Goal: Task Accomplishment & Management: Use online tool/utility

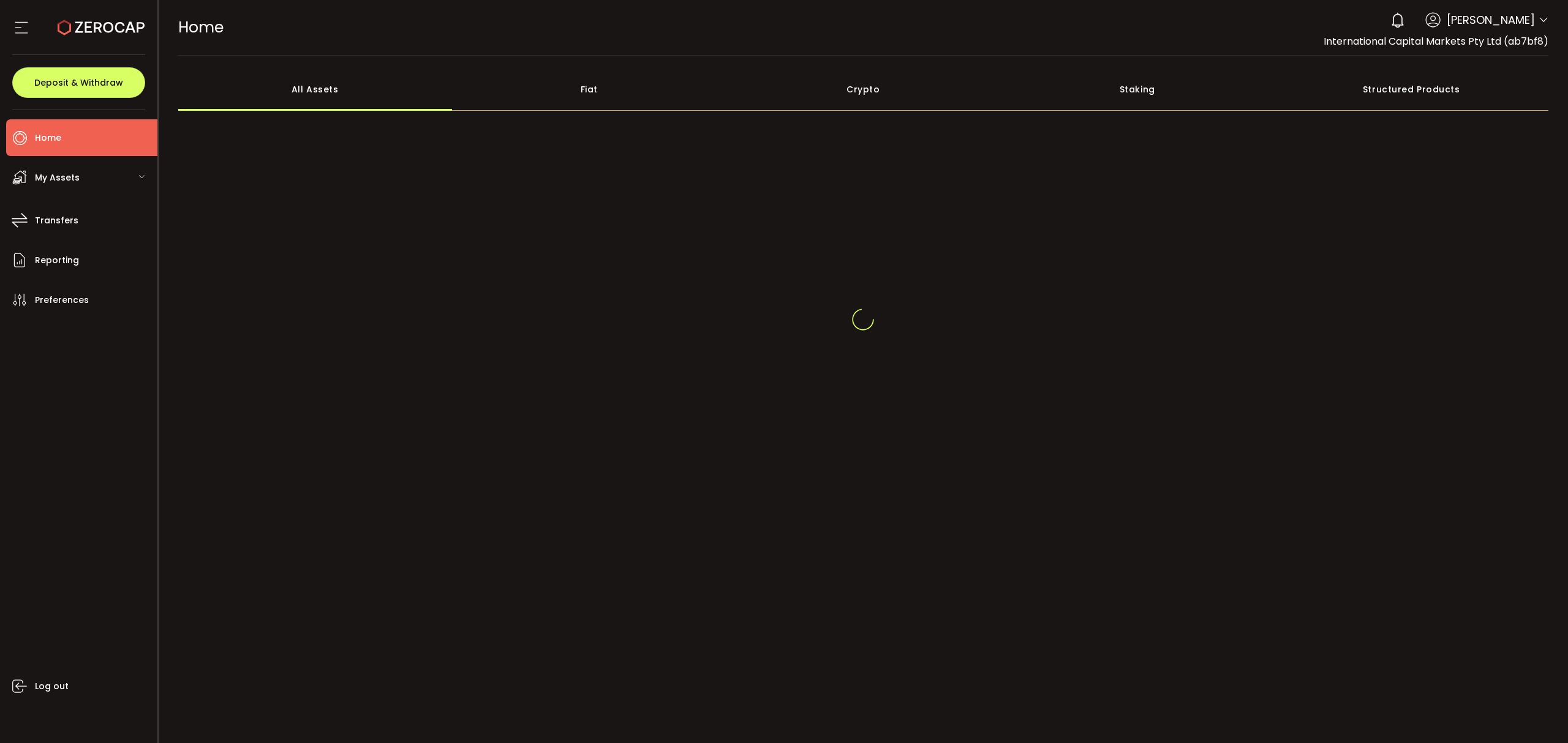
click at [1549, 19] on header "PDF is being processed and will download to your computer HOME Buy Power $0.00 …" at bounding box center [864, 28] width 1410 height 56
click at [1546, 19] on icon at bounding box center [1544, 20] width 9 height 9
click at [1542, 25] on span at bounding box center [1544, 21] width 9 height 12
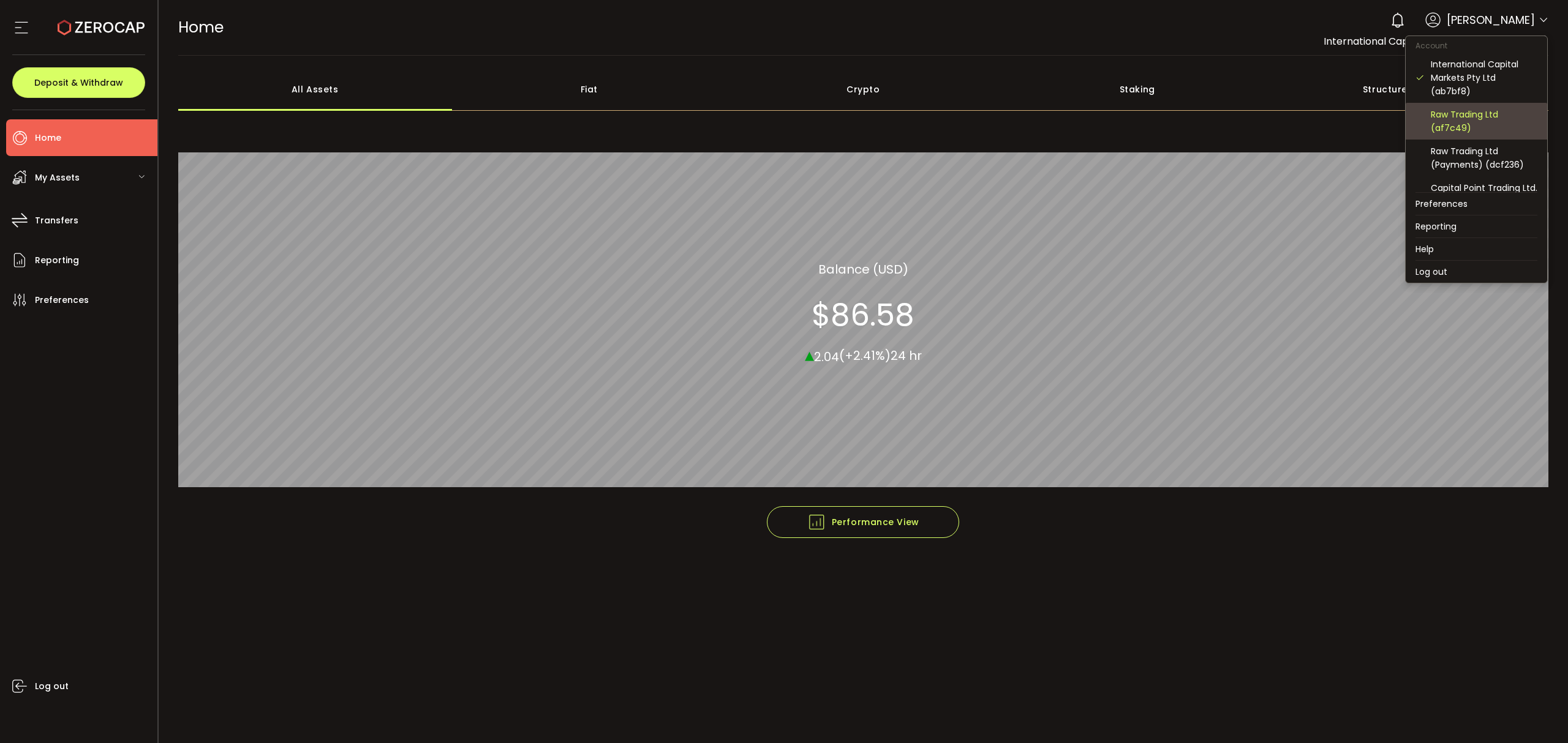
click at [1474, 122] on div "Raw Trading Ltd (af7c49)" at bounding box center [1485, 121] width 107 height 27
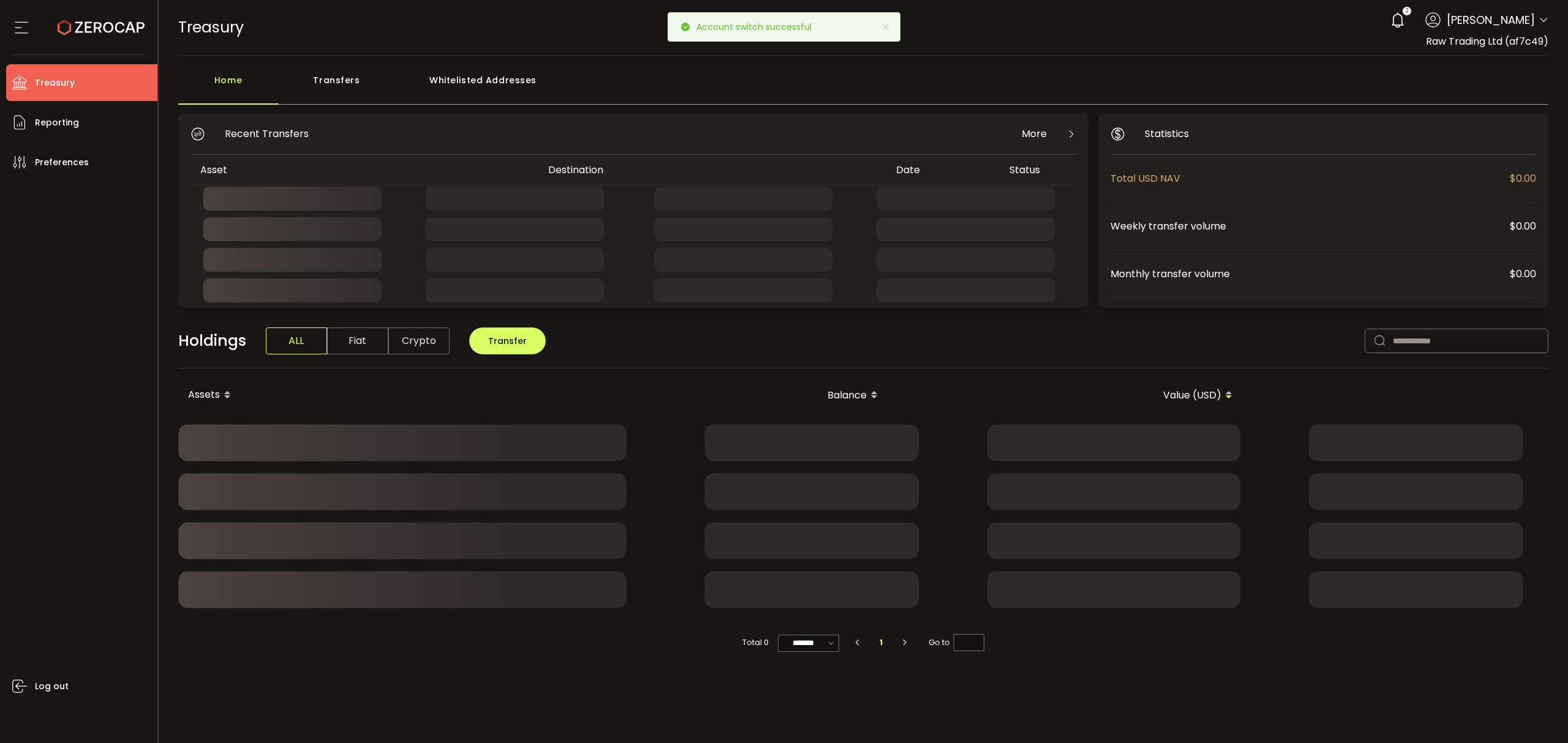
click at [346, 92] on div "Transfers" at bounding box center [337, 86] width 116 height 36
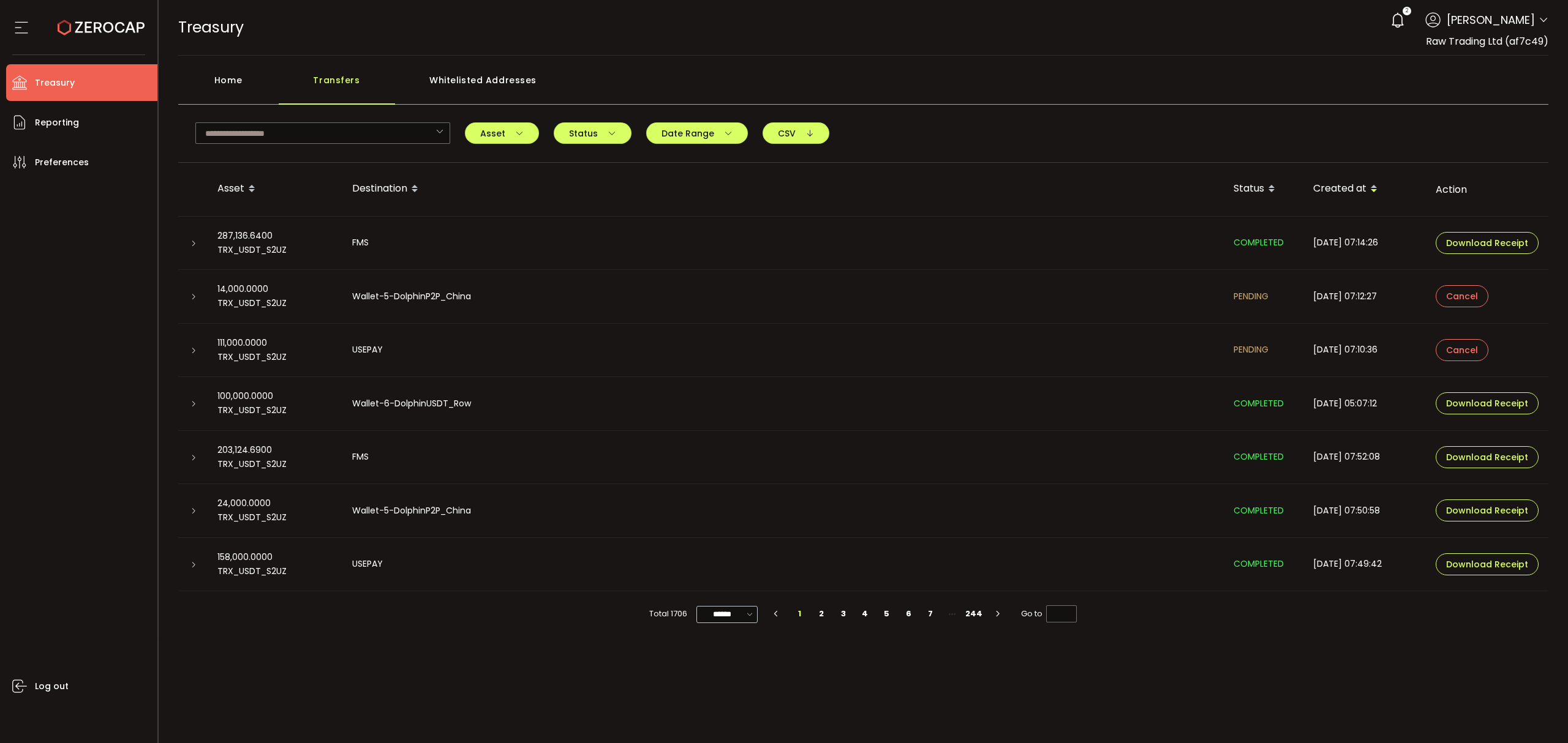
click at [749, 611] on icon at bounding box center [750, 613] width 12 height 14
click at [743, 701] on span "100/page" at bounding box center [729, 707] width 40 height 12
type input "********"
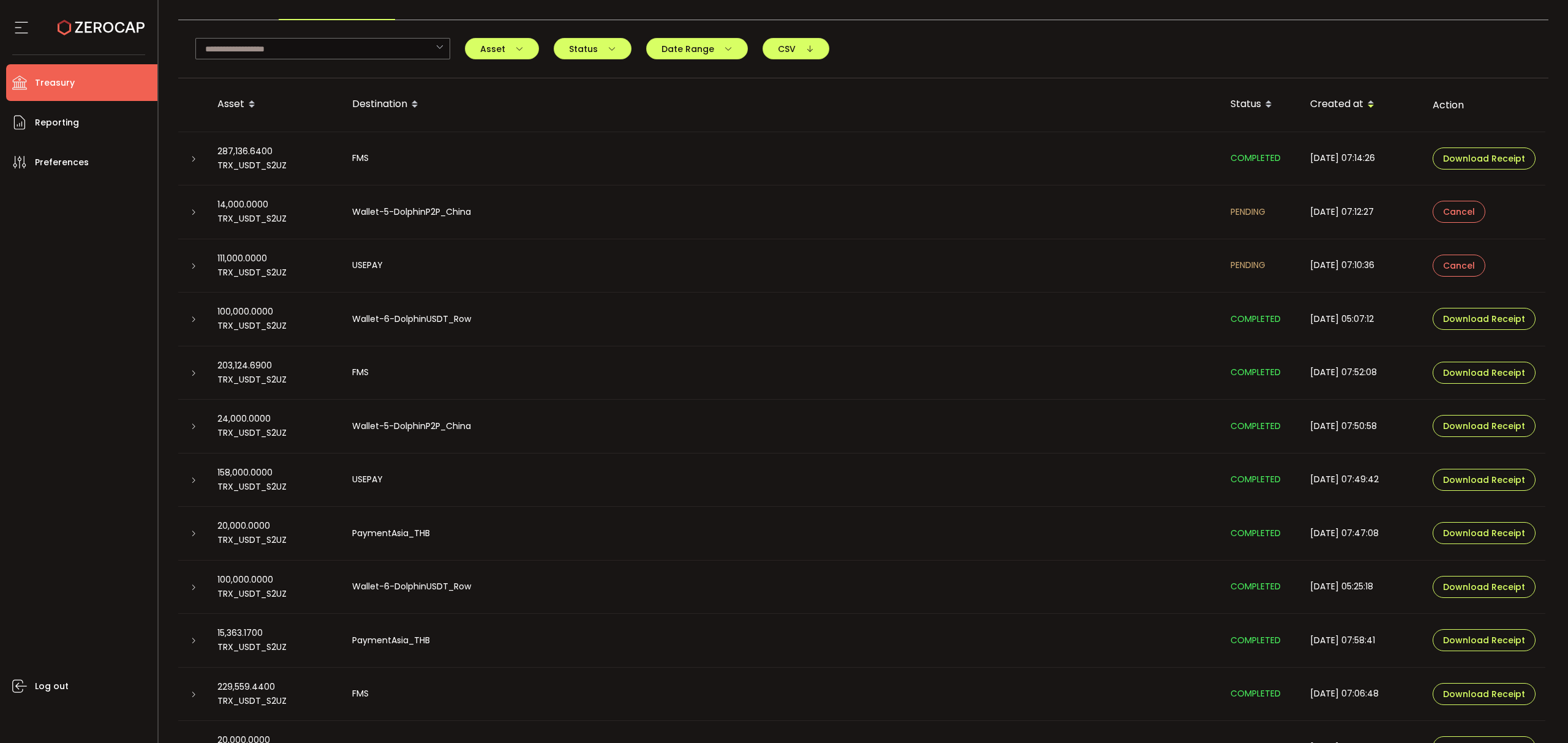
scroll to position [245, 0]
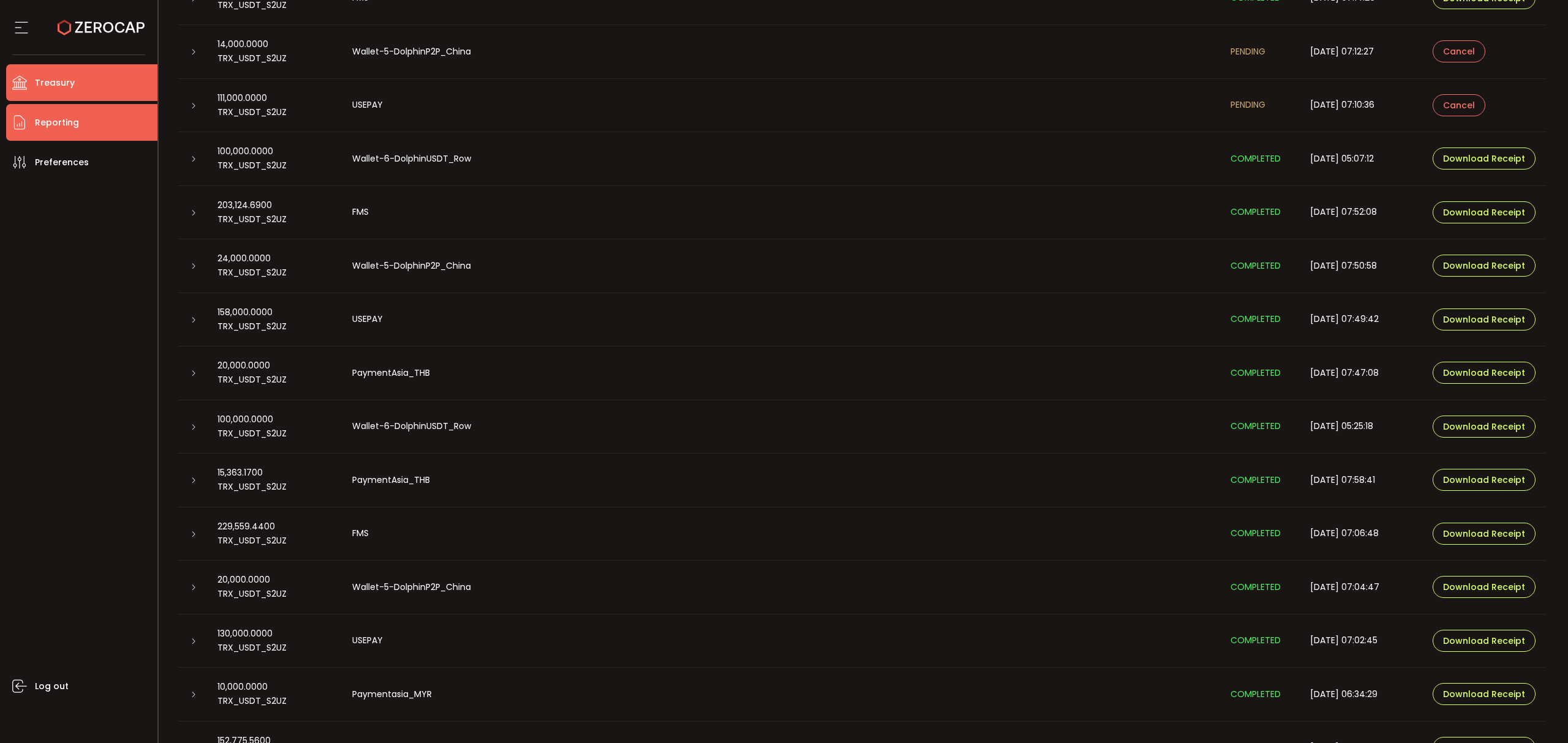
click at [115, 126] on li "Reporting" at bounding box center [82, 121] width 151 height 36
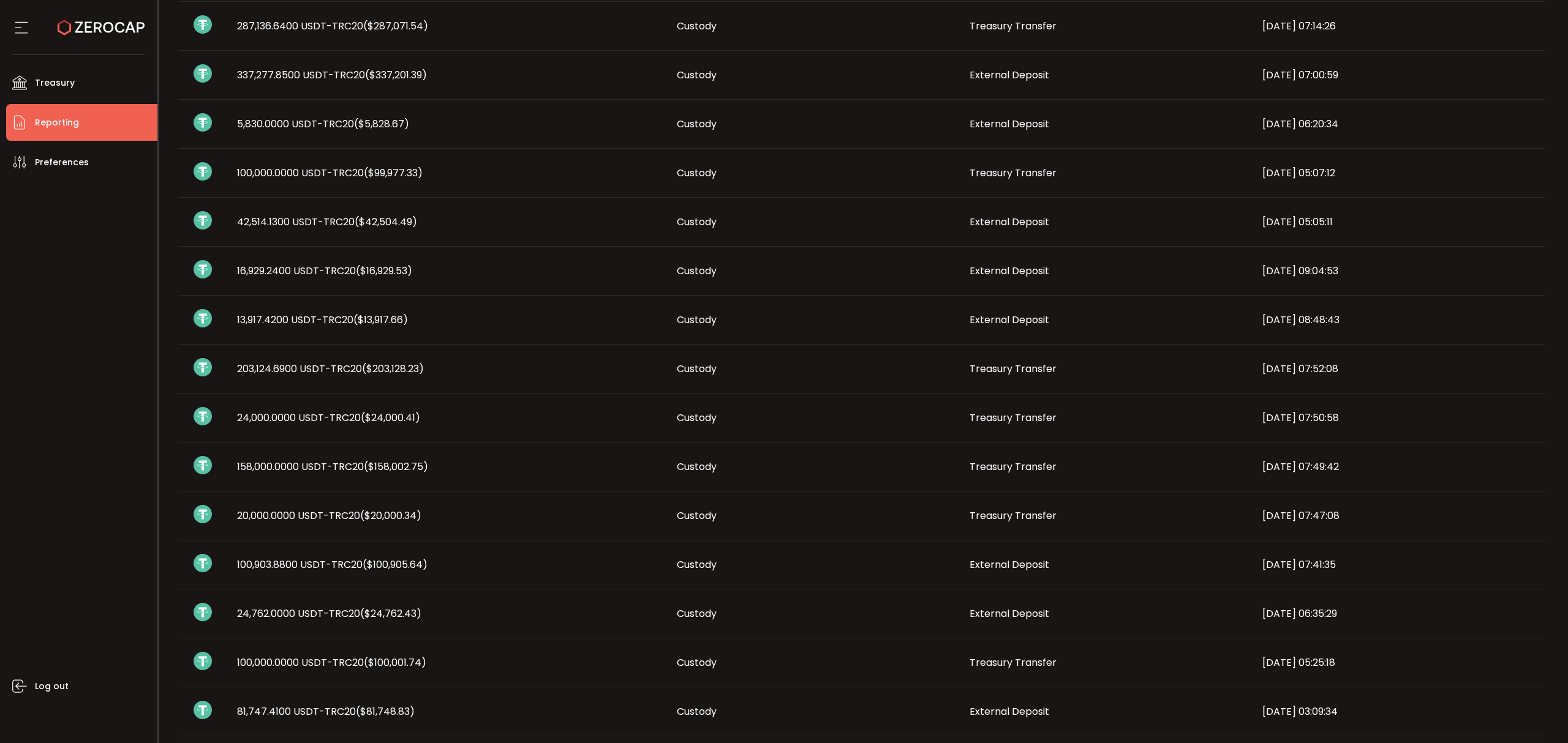
scroll to position [326, 0]
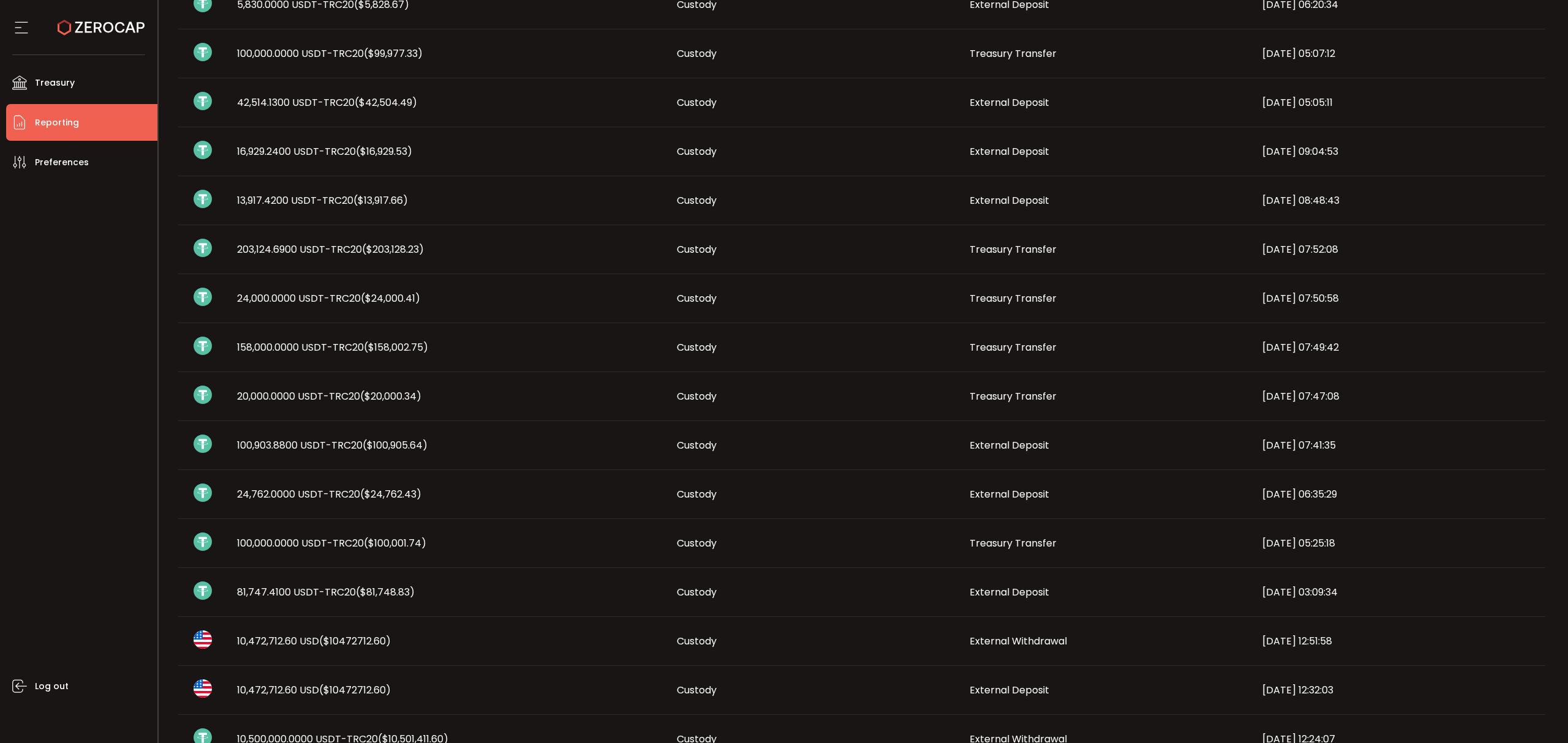
click at [363, 550] on span "100,000.0000 USDT-TRC20 ($100,001.74)" at bounding box center [332, 543] width 189 height 14
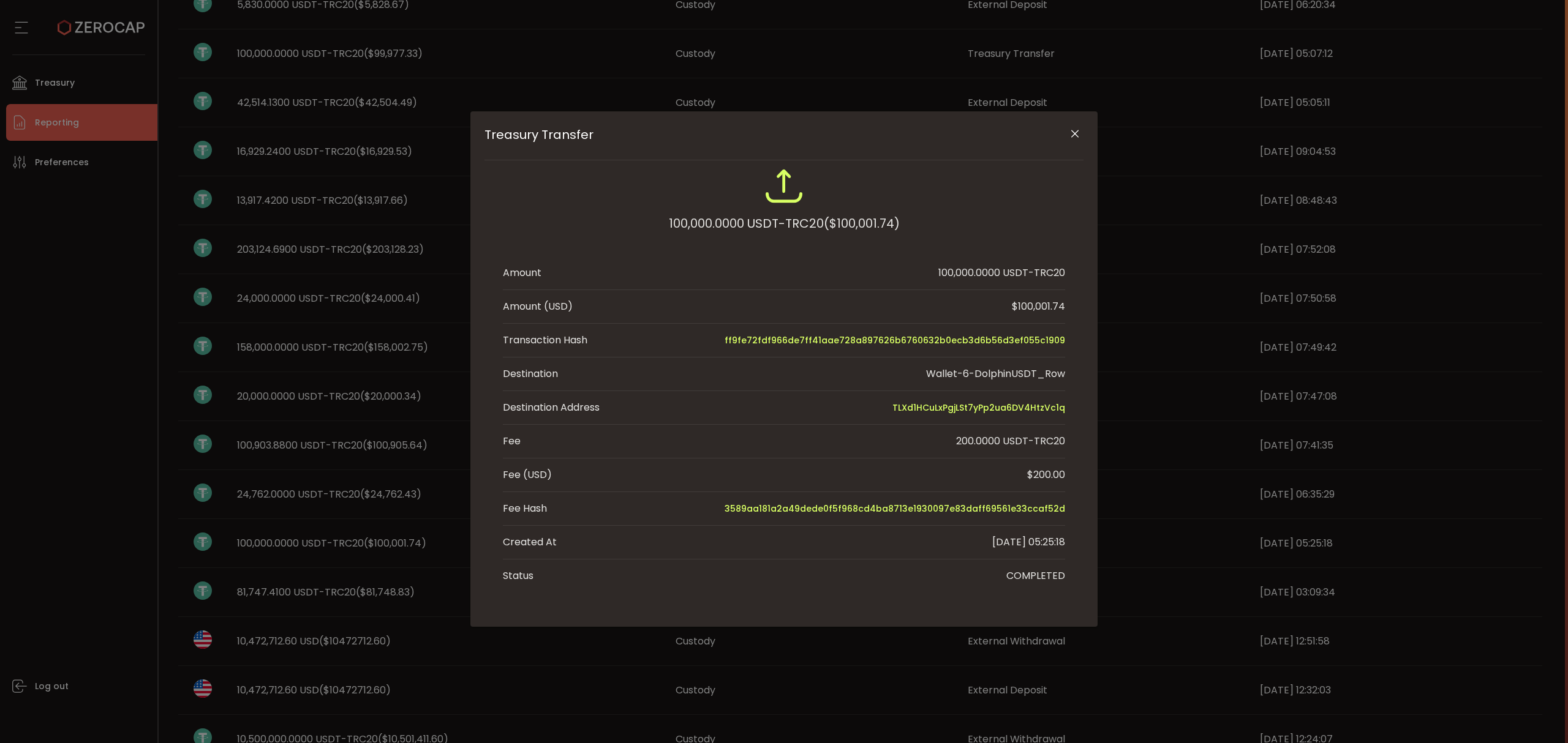
click at [366, 546] on div "Treasury Transfer 100,000.0000 USDT-TRC20 ($100,001.74) Amount 100,000.0000 USD…" at bounding box center [784, 371] width 1568 height 743
click at [1085, 136] on button "Close" at bounding box center [1074, 134] width 22 height 21
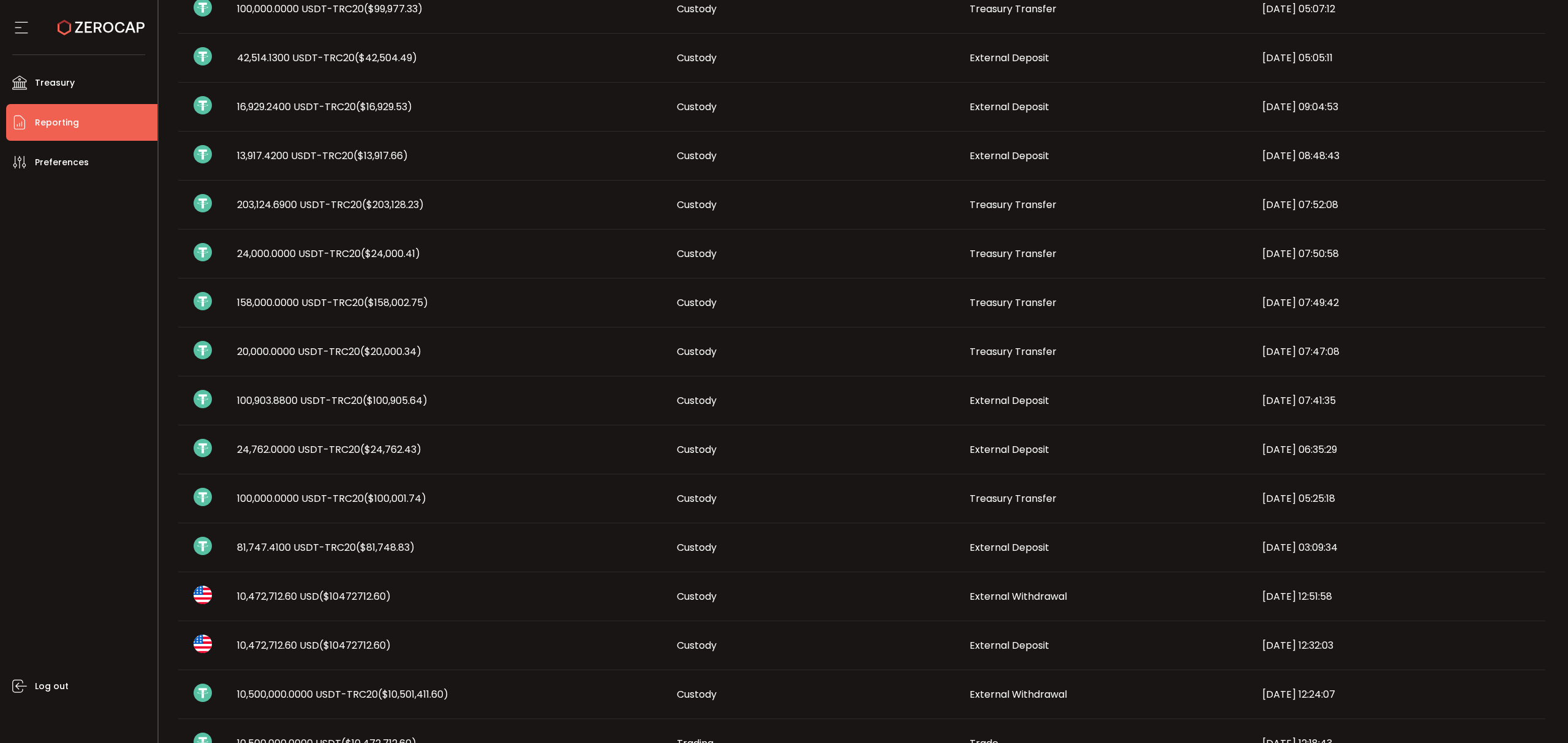
scroll to position [457, 0]
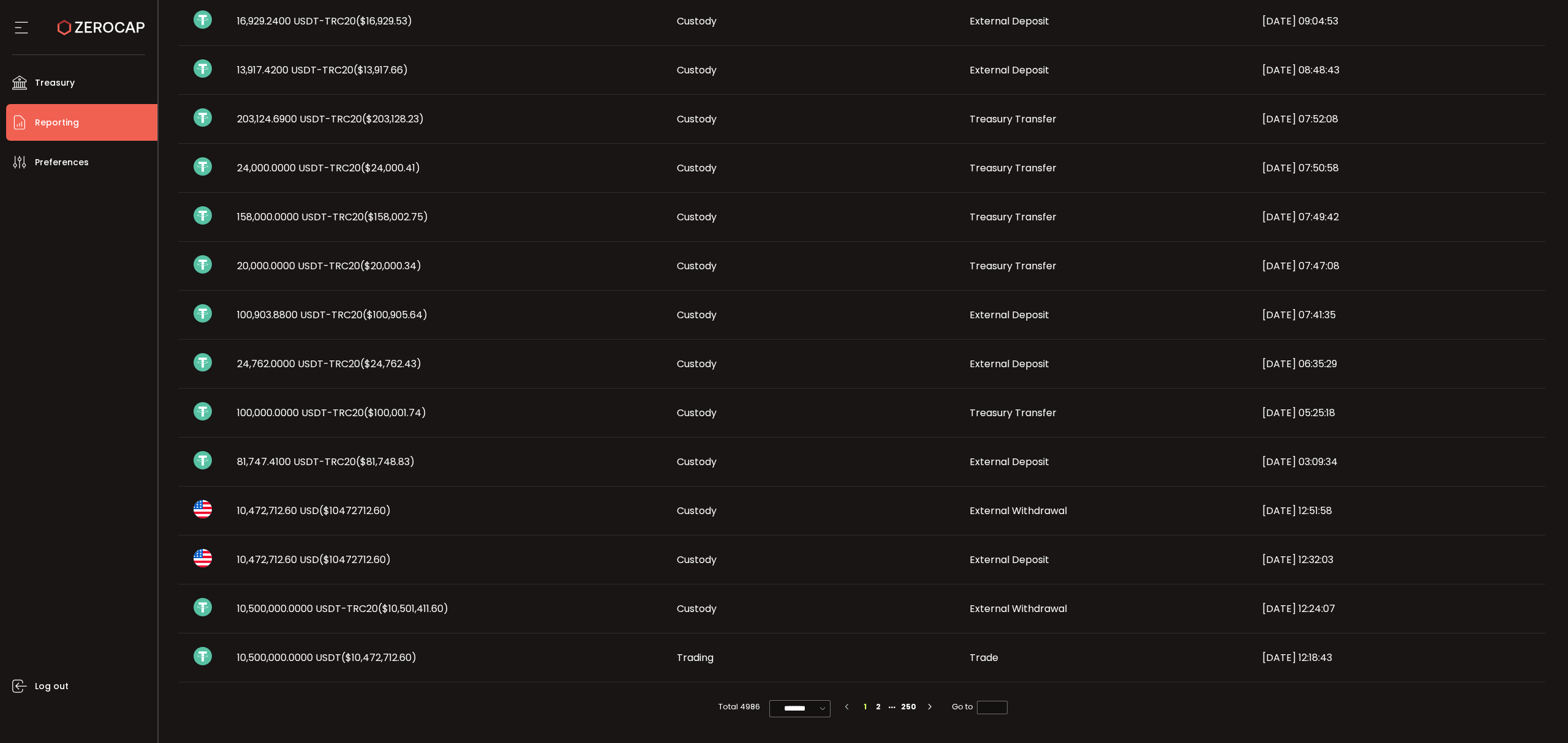
click at [376, 616] on td "10,500,000.0000 USDT-TRC20 ($10,501,411.60)" at bounding box center [447, 609] width 439 height 49
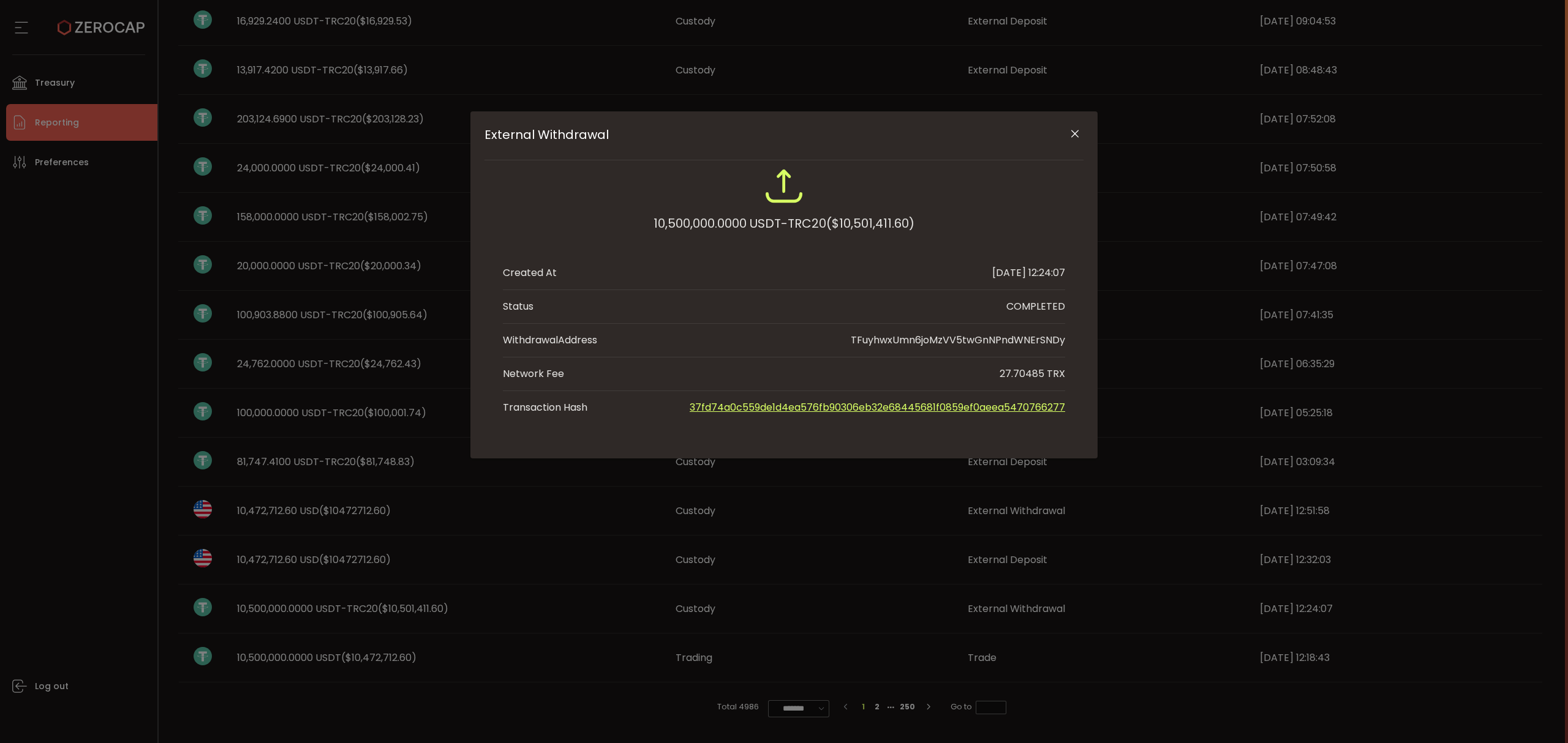
click at [378, 612] on div "External Withdrawal 10,500,000.0000 USDT-TRC20 ($10,501,411.60) Created At 2025…" at bounding box center [784, 371] width 1568 height 743
click at [1071, 136] on icon "Close" at bounding box center [1074, 134] width 12 height 12
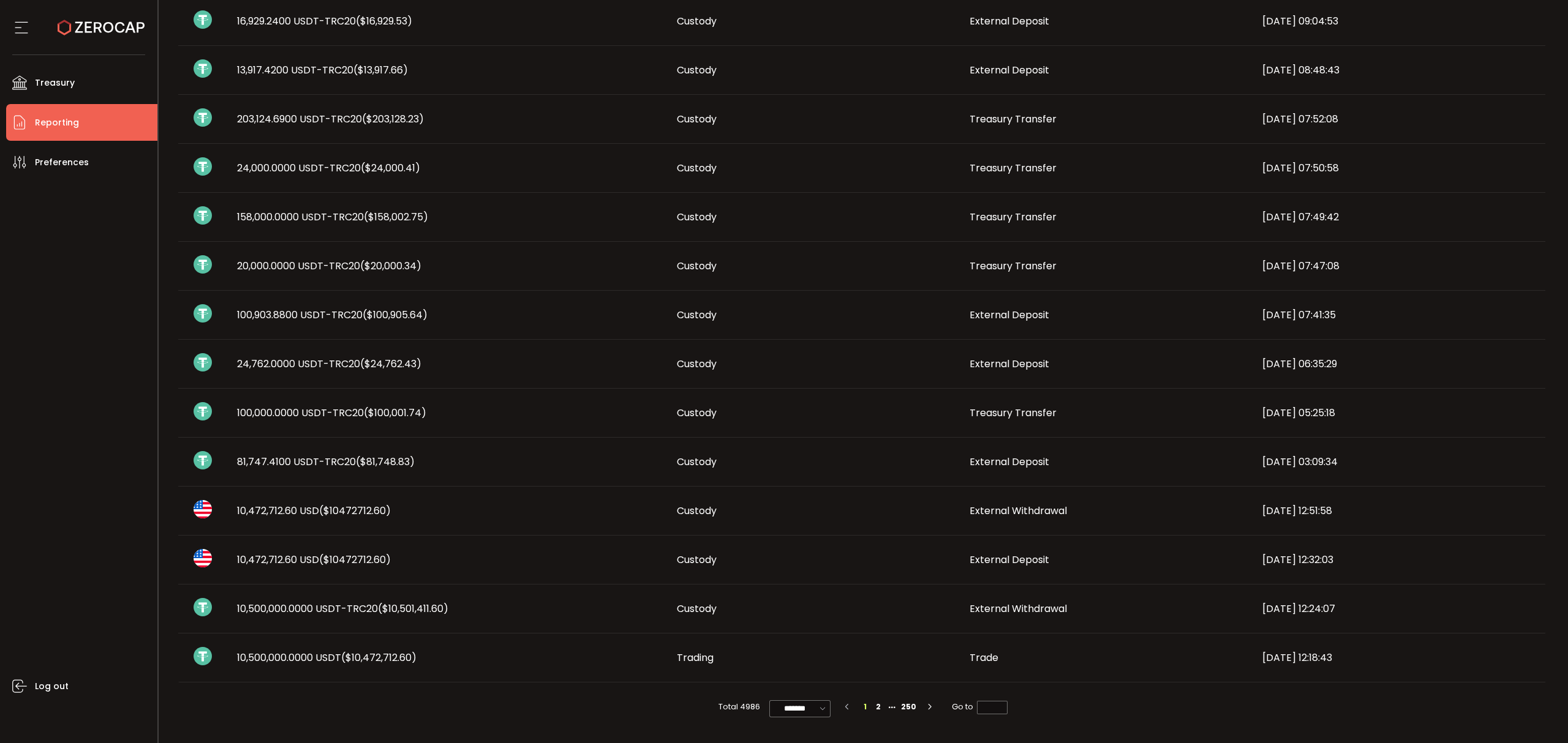
click at [281, 715] on div "Total 4986 ******* 10/page 20/page 50/page 100/page 1 2 250 Go to *" at bounding box center [864, 707] width 1371 height 49
click at [1015, 510] on span "External Withdrawal" at bounding box center [1018, 510] width 97 height 14
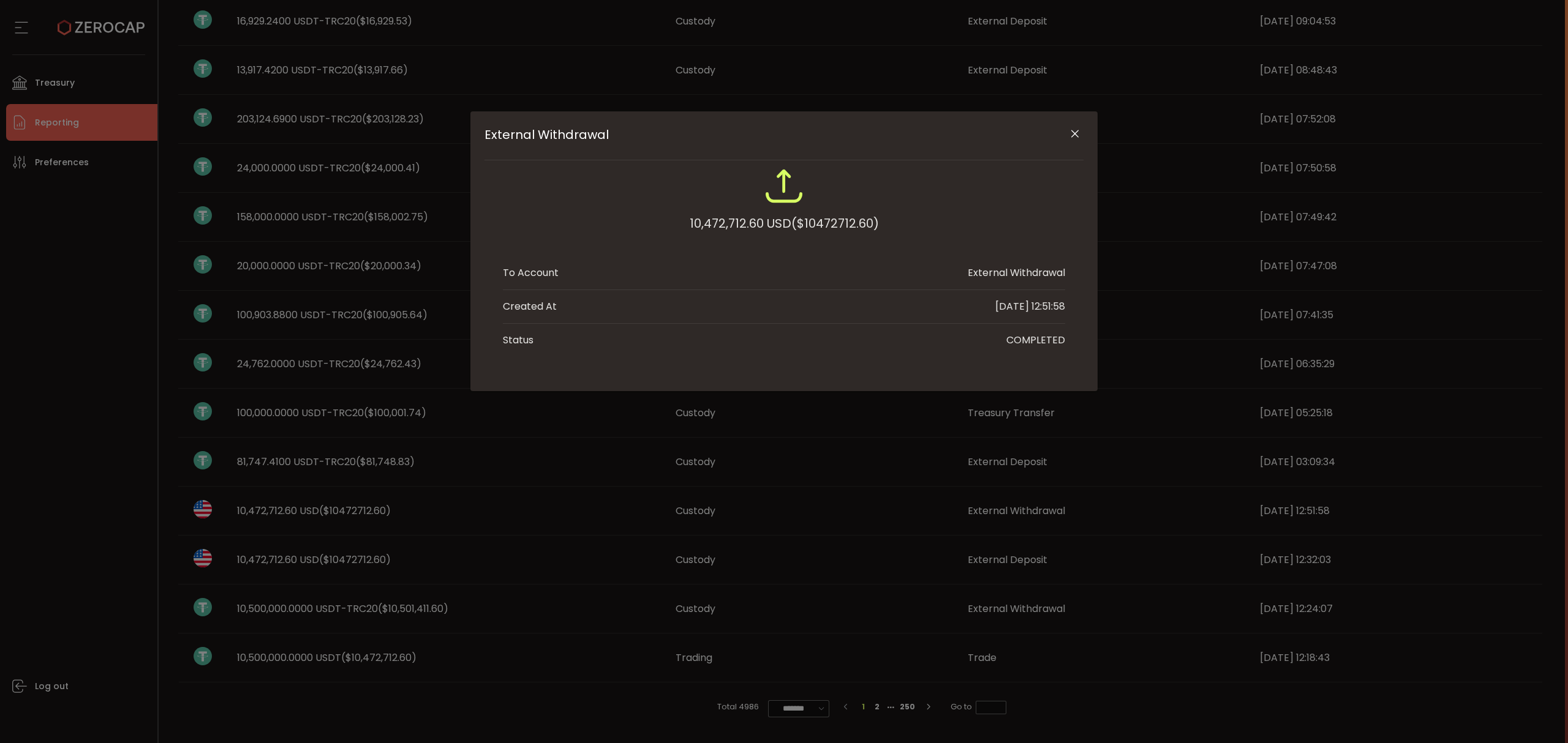
click at [1083, 123] on div "External Withdrawal" at bounding box center [784, 136] width 599 height 49
click at [1072, 129] on icon "Close" at bounding box center [1074, 134] width 12 height 12
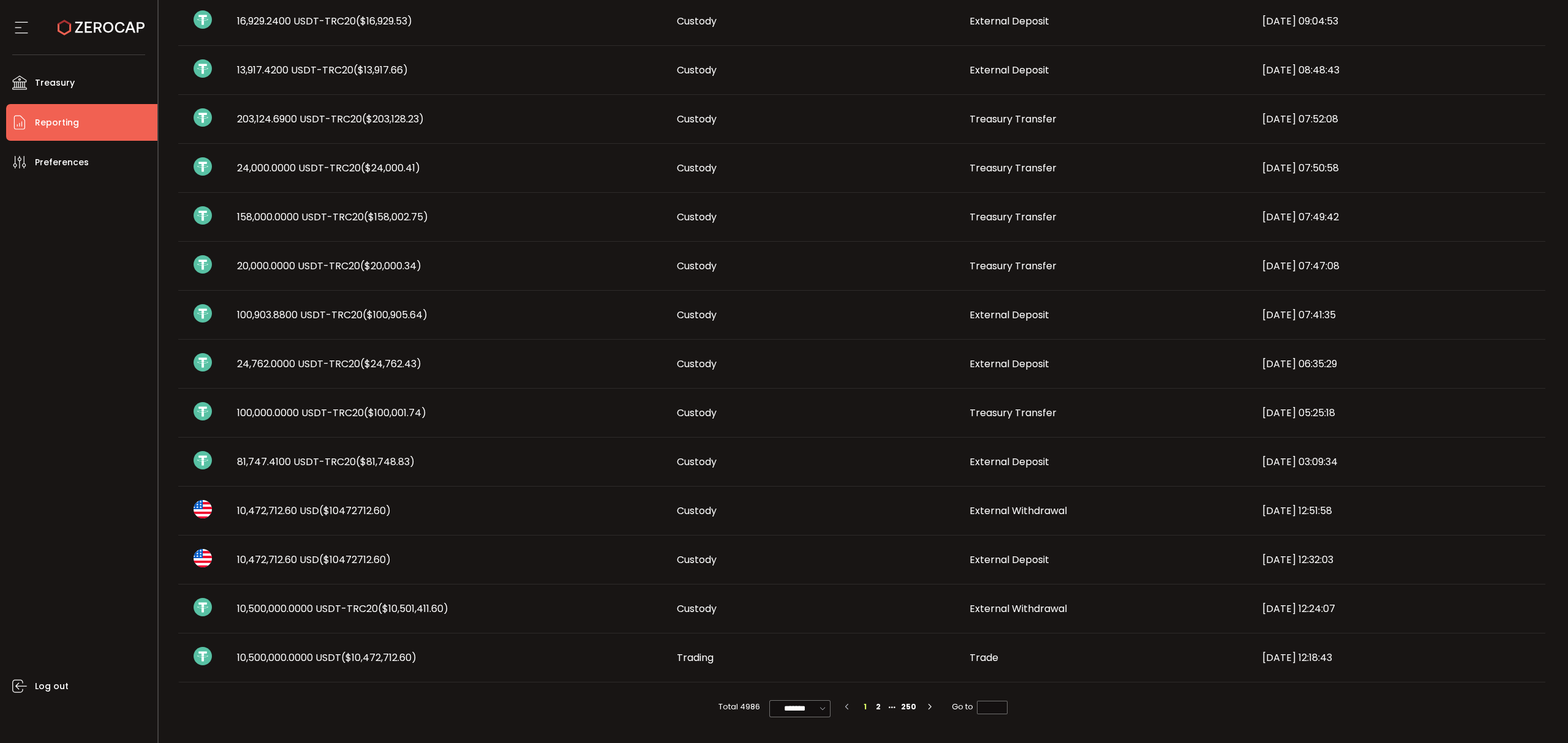
click at [399, 669] on td "10,500,000.0000 USDT ($10,472,712.60)" at bounding box center [447, 658] width 439 height 49
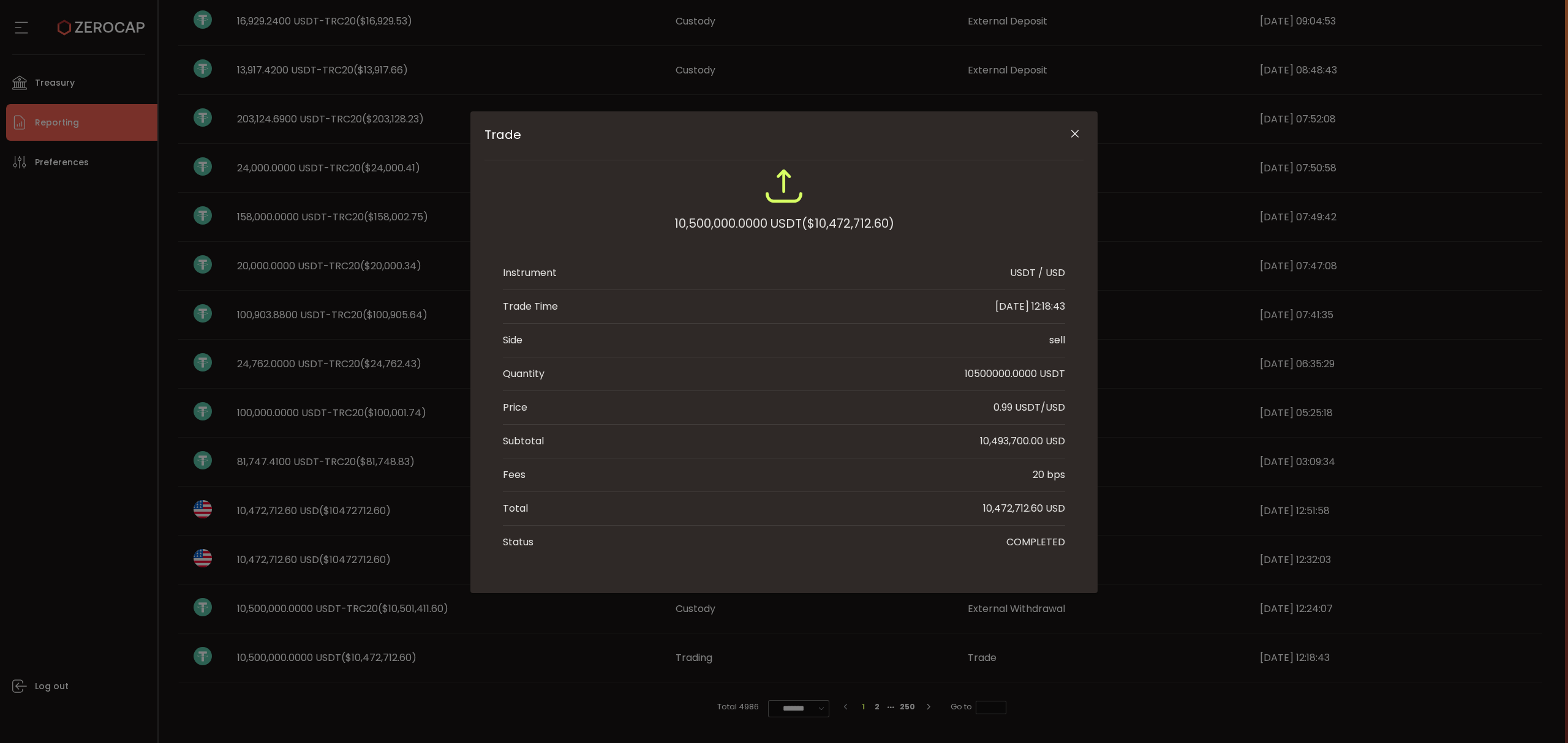
click at [1069, 135] on icon "Close" at bounding box center [1074, 134] width 12 height 12
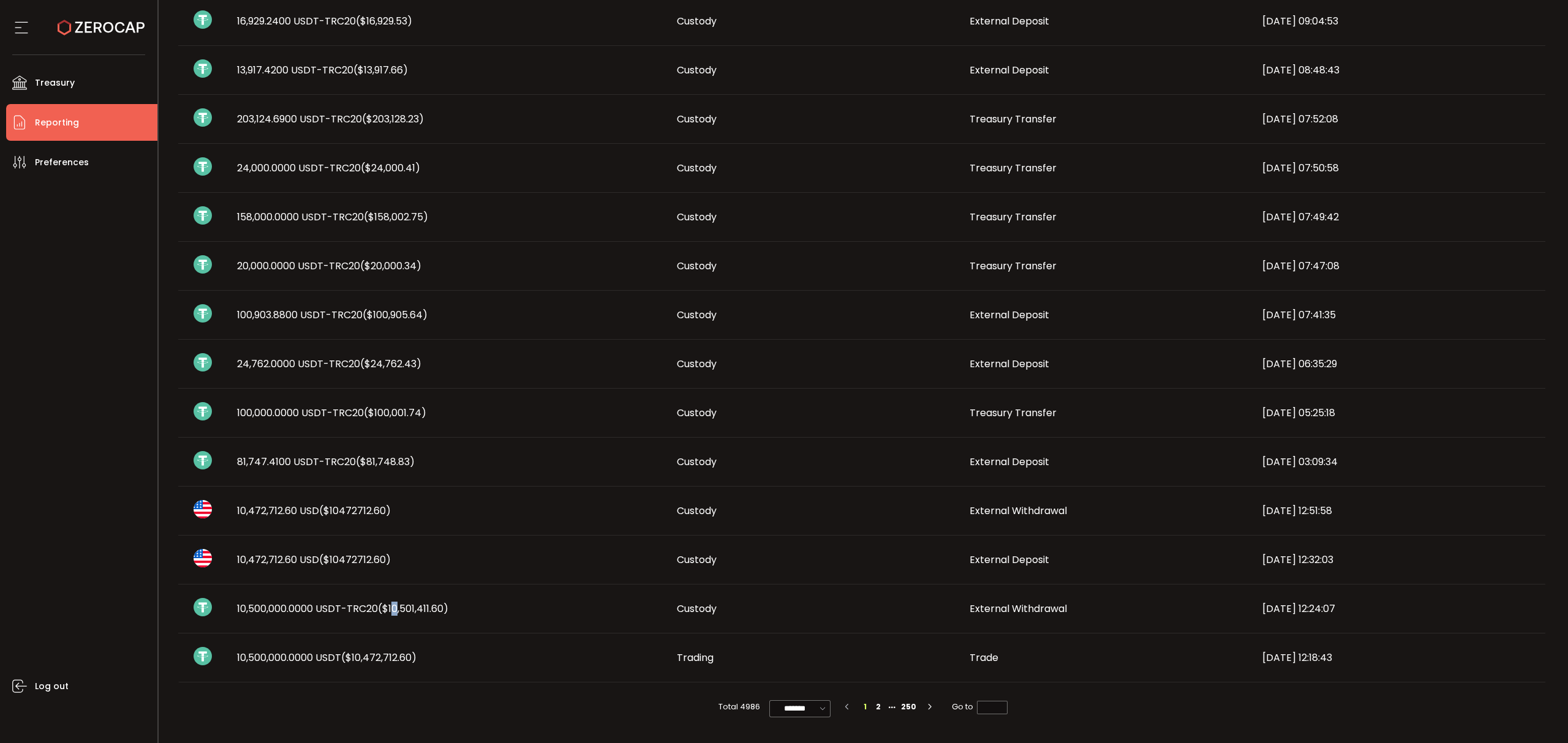
drag, startPoint x: 390, startPoint y: 608, endPoint x: 399, endPoint y: 607, distance: 9.1
click at [393, 607] on span "($10,501,411.60)" at bounding box center [412, 608] width 70 height 14
click at [952, 648] on td "Trading" at bounding box center [813, 658] width 293 height 49
click at [1025, 611] on span "External Withdrawal" at bounding box center [1018, 608] width 97 height 14
click at [1029, 561] on span "External Deposit" at bounding box center [1009, 560] width 79 height 14
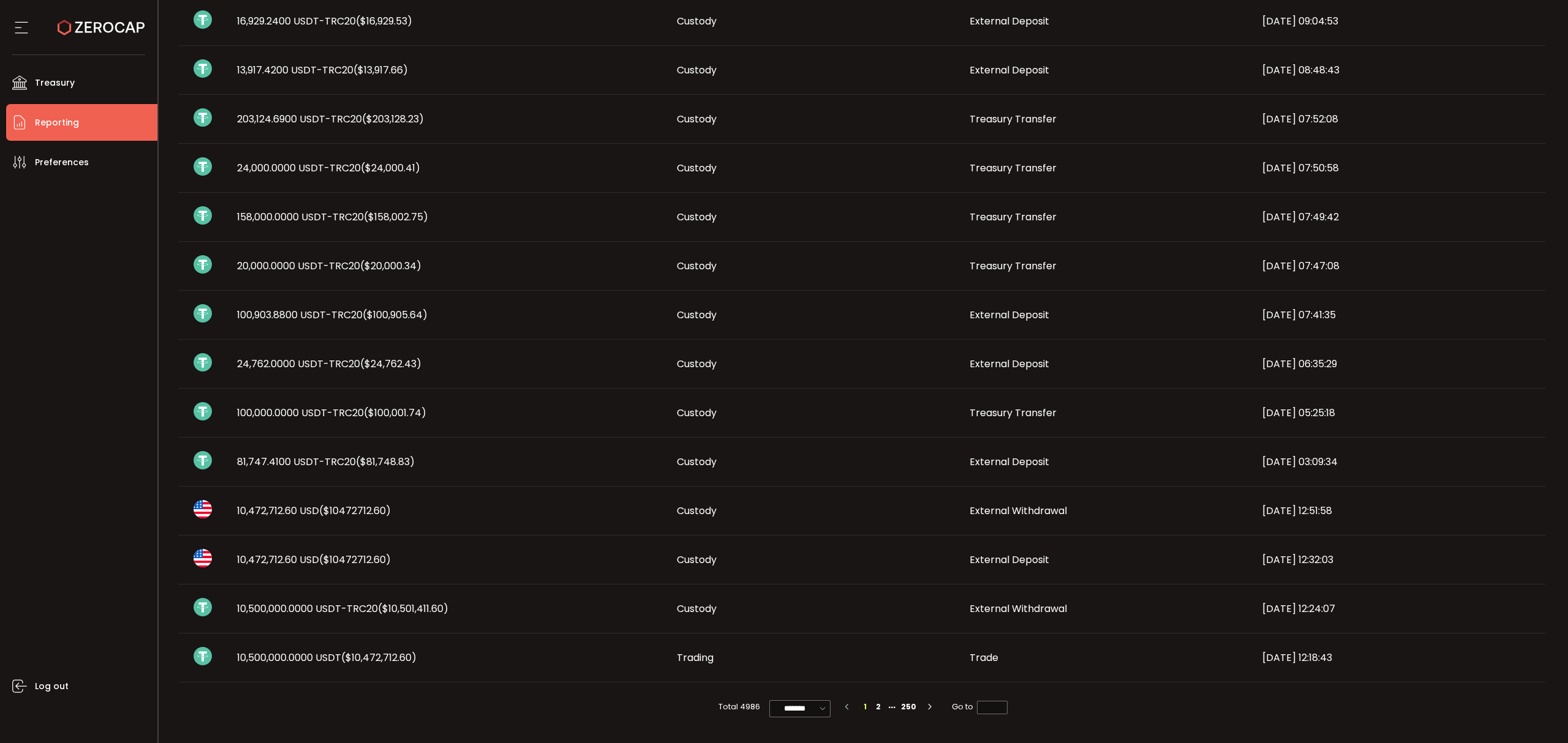
click at [1035, 515] on span "External Withdrawal" at bounding box center [1018, 510] width 97 height 14
click at [509, 507] on div "10,472,712.60 USD ($10472712.60)" at bounding box center [447, 510] width 439 height 14
click at [1028, 517] on span "External Withdrawal" at bounding box center [1018, 510] width 97 height 14
click at [999, 565] on span "External Deposit" at bounding box center [1009, 560] width 79 height 14
click at [1020, 605] on span "External Withdrawal" at bounding box center [1018, 608] width 97 height 14
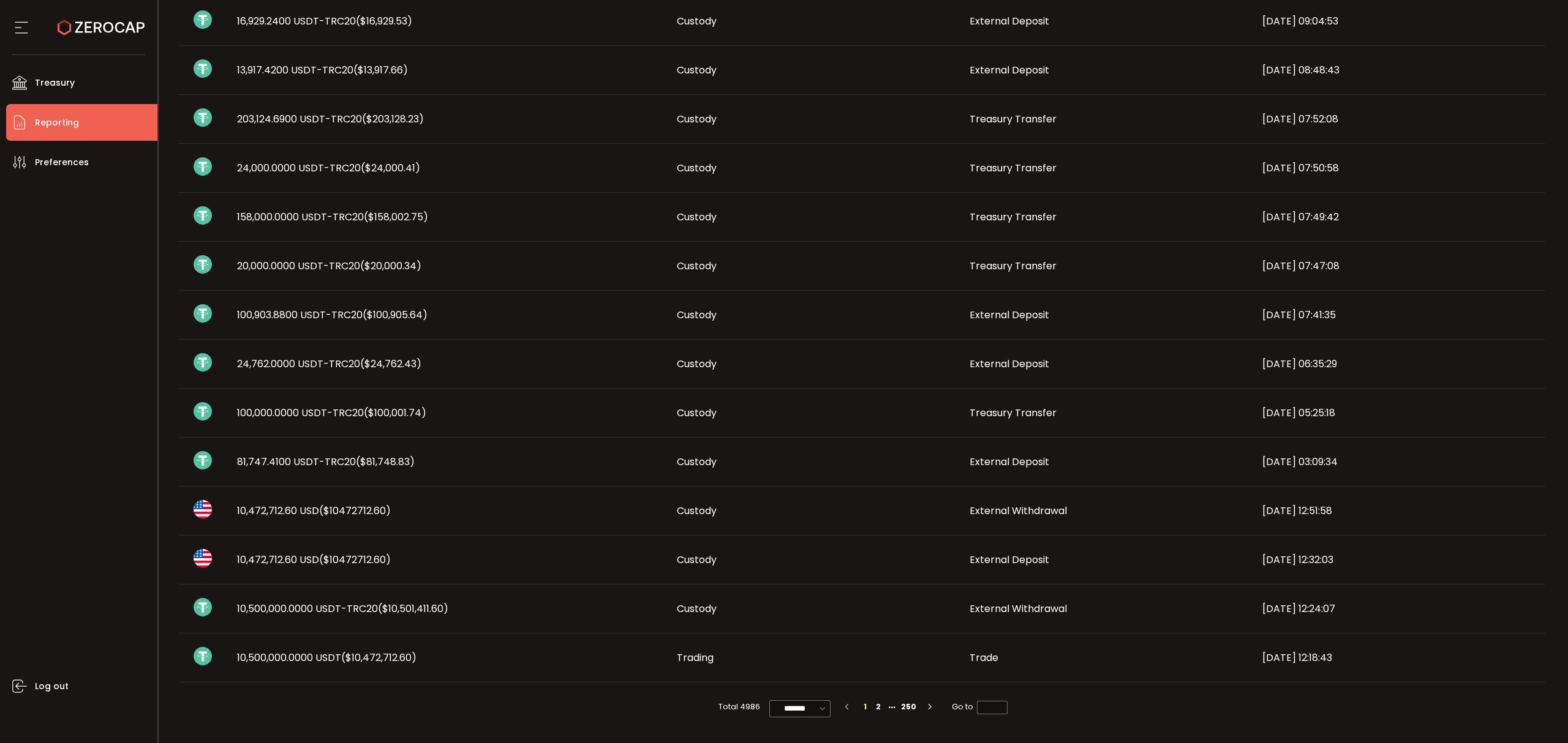
click at [978, 658] on span "Trade" at bounding box center [984, 658] width 29 height 14
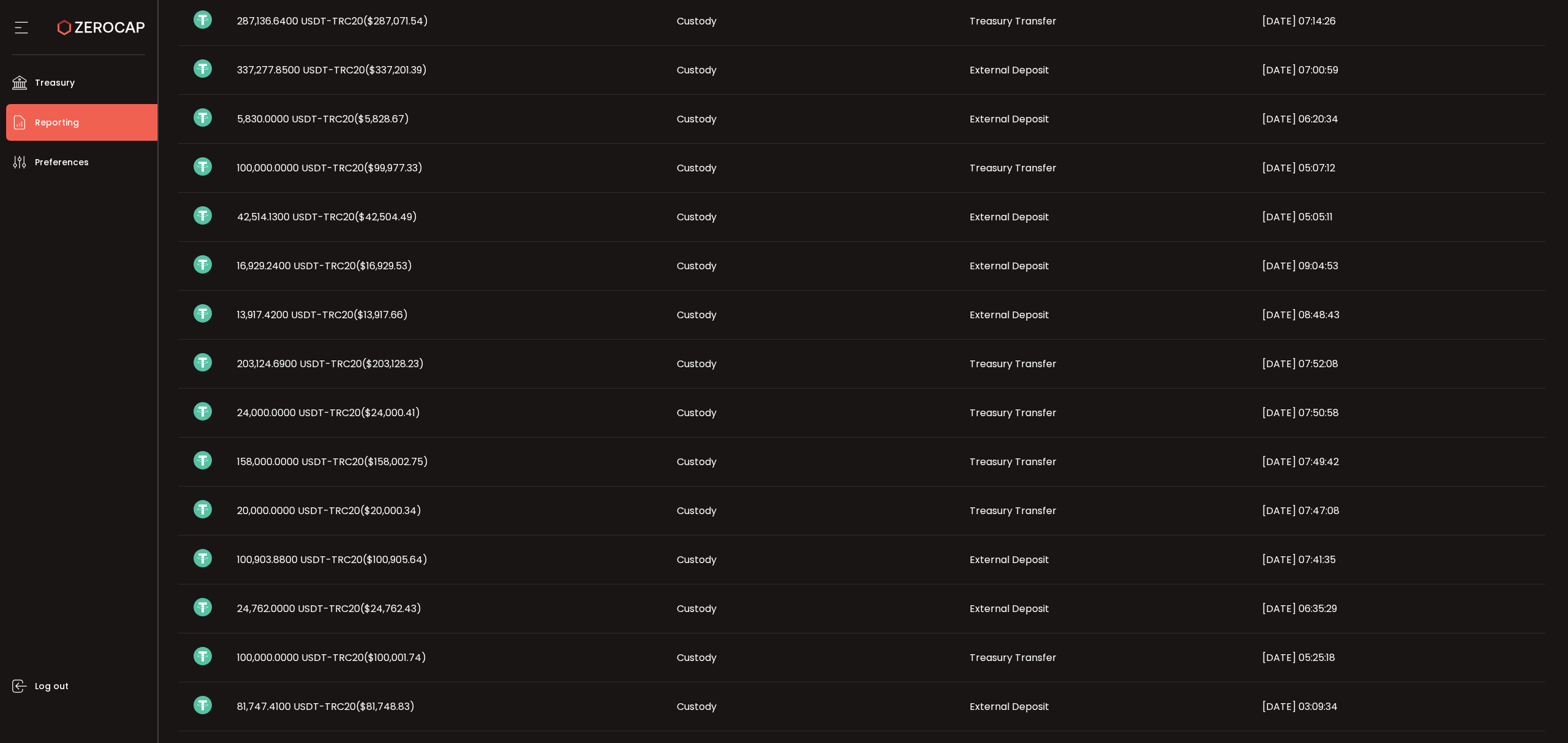
scroll to position [0, 0]
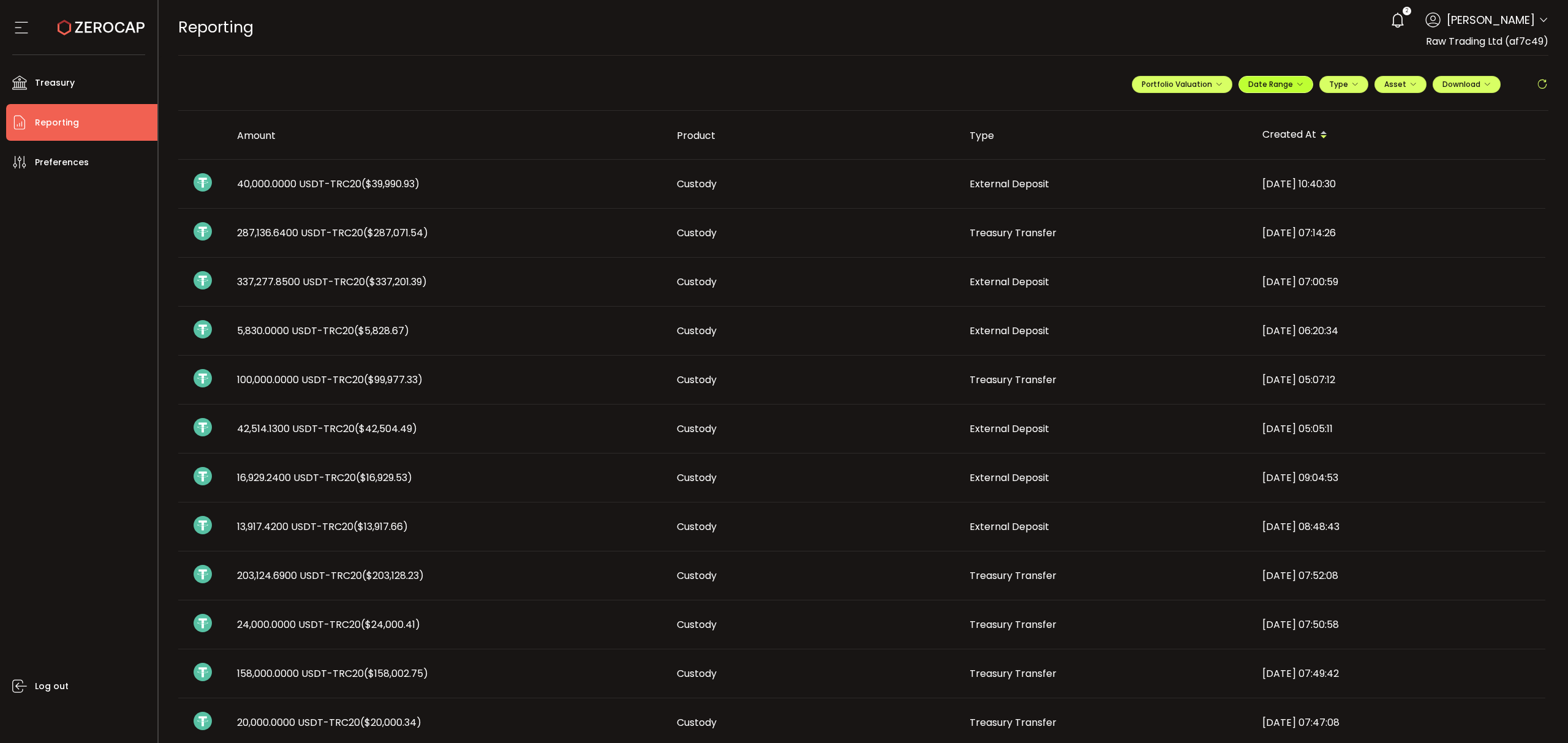
click at [1270, 79] on span "Date Range" at bounding box center [1275, 84] width 55 height 10
click at [1188, 110] on icon at bounding box center [1196, 110] width 15 height 12
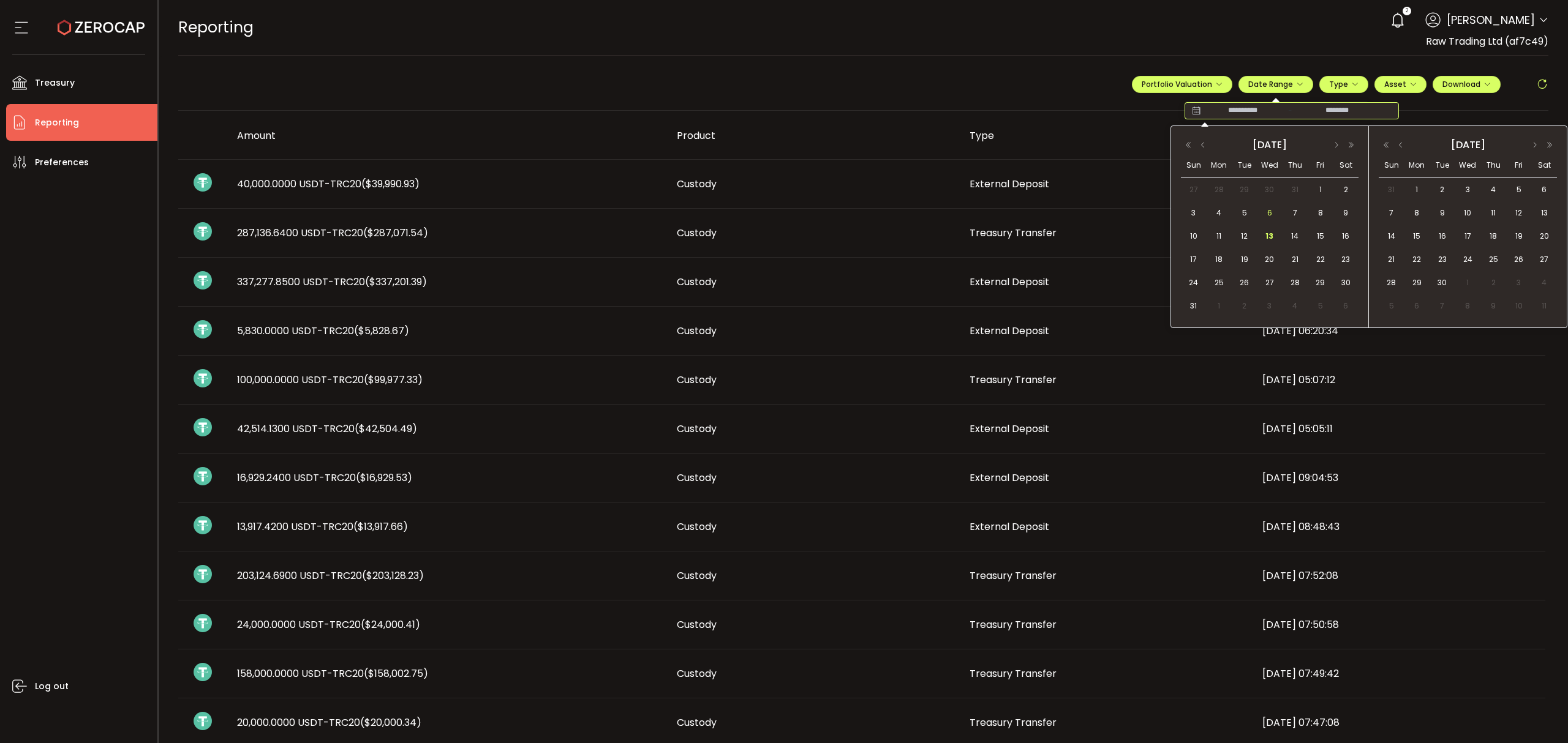
drag, startPoint x: 1199, startPoint y: 231, endPoint x: 1272, endPoint y: 223, distance: 73.4
click at [1202, 231] on div "10" at bounding box center [1193, 236] width 25 height 19
click at [1272, 236] on span "13" at bounding box center [1270, 236] width 15 height 15
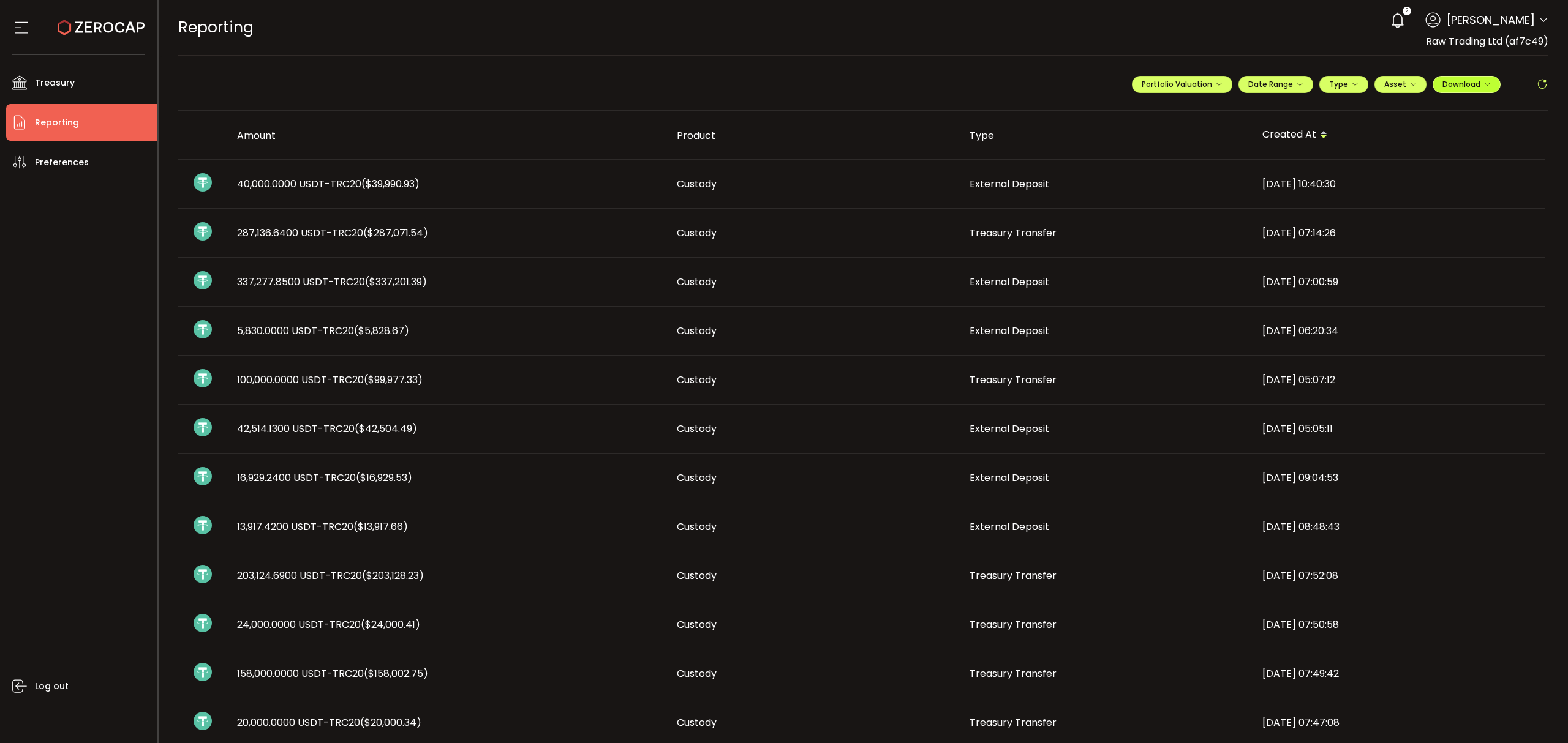
click at [1453, 84] on span "Download" at bounding box center [1467, 84] width 49 height 10
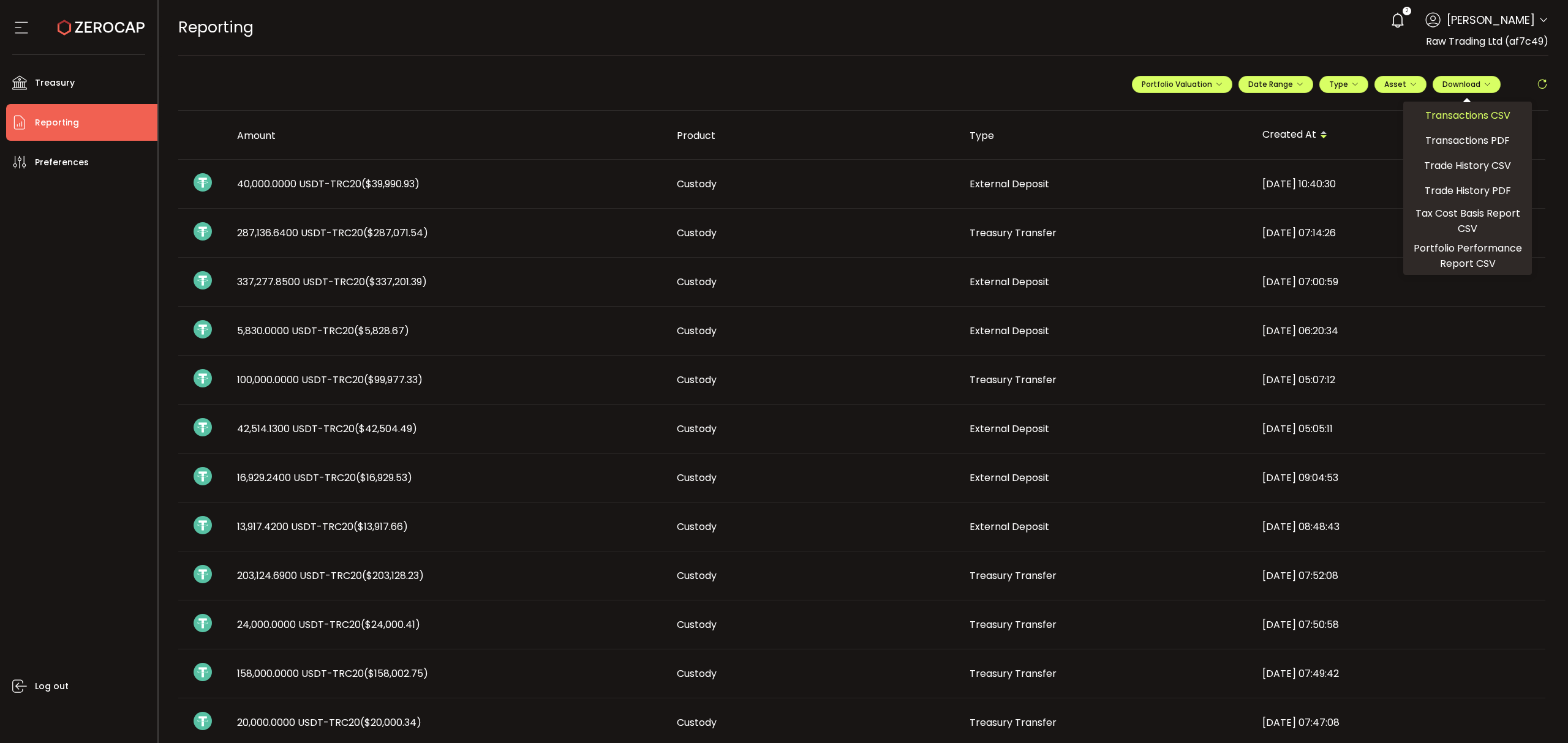
click at [1449, 113] on span "Transactions CSV" at bounding box center [1468, 115] width 85 height 15
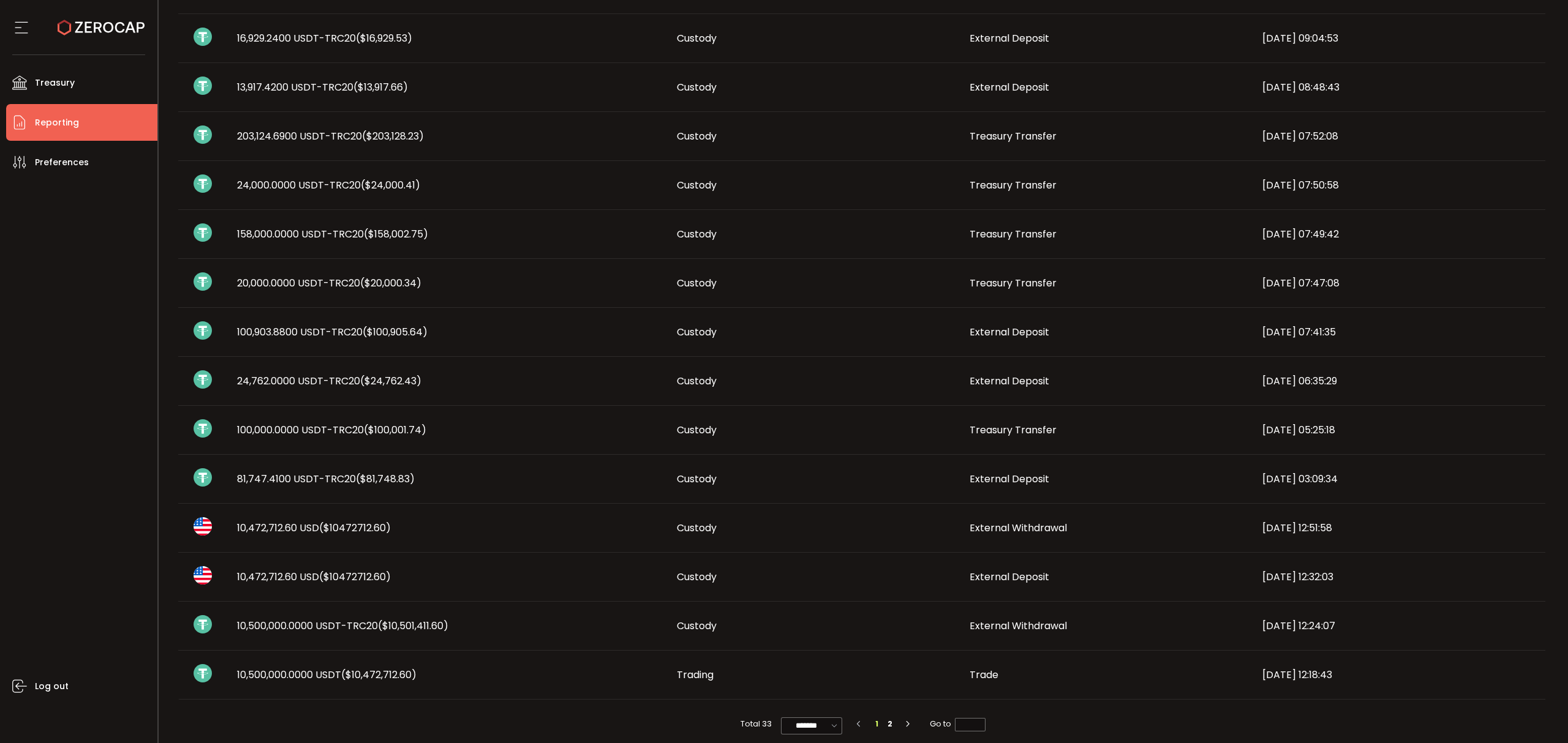
scroll to position [457, 0]
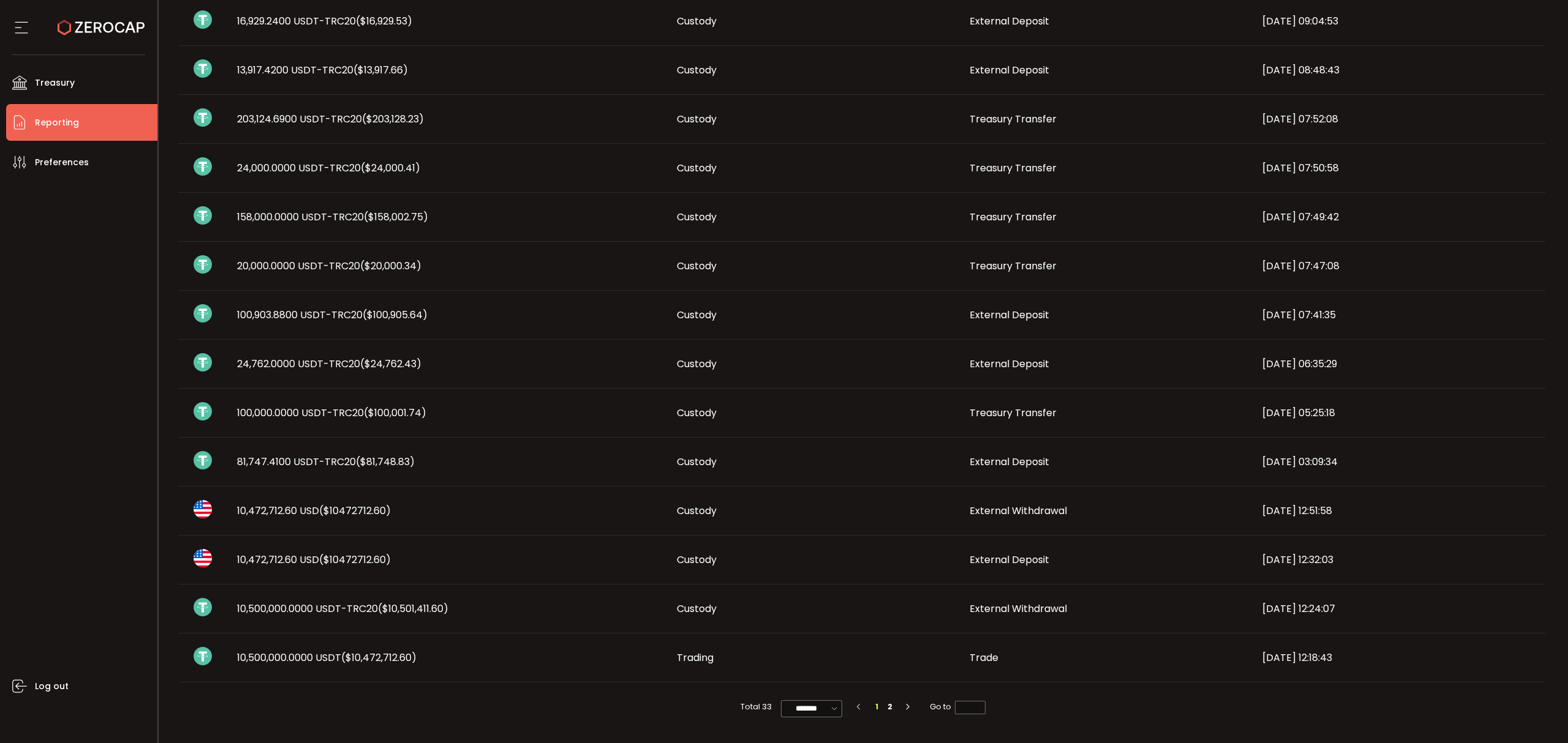
click at [305, 608] on span "10,500,000.0000 USDT-TRC20 ($10,501,411.60)" at bounding box center [343, 608] width 211 height 14
click at [317, 564] on span "10,472,712.60 USD ($10472712.60)" at bounding box center [314, 560] width 153 height 14
click at [338, 512] on span "($10472712.60)" at bounding box center [354, 510] width 72 height 14
click at [355, 648] on td "10,500,000.0000 USDT ($10,472,712.60)" at bounding box center [447, 658] width 439 height 49
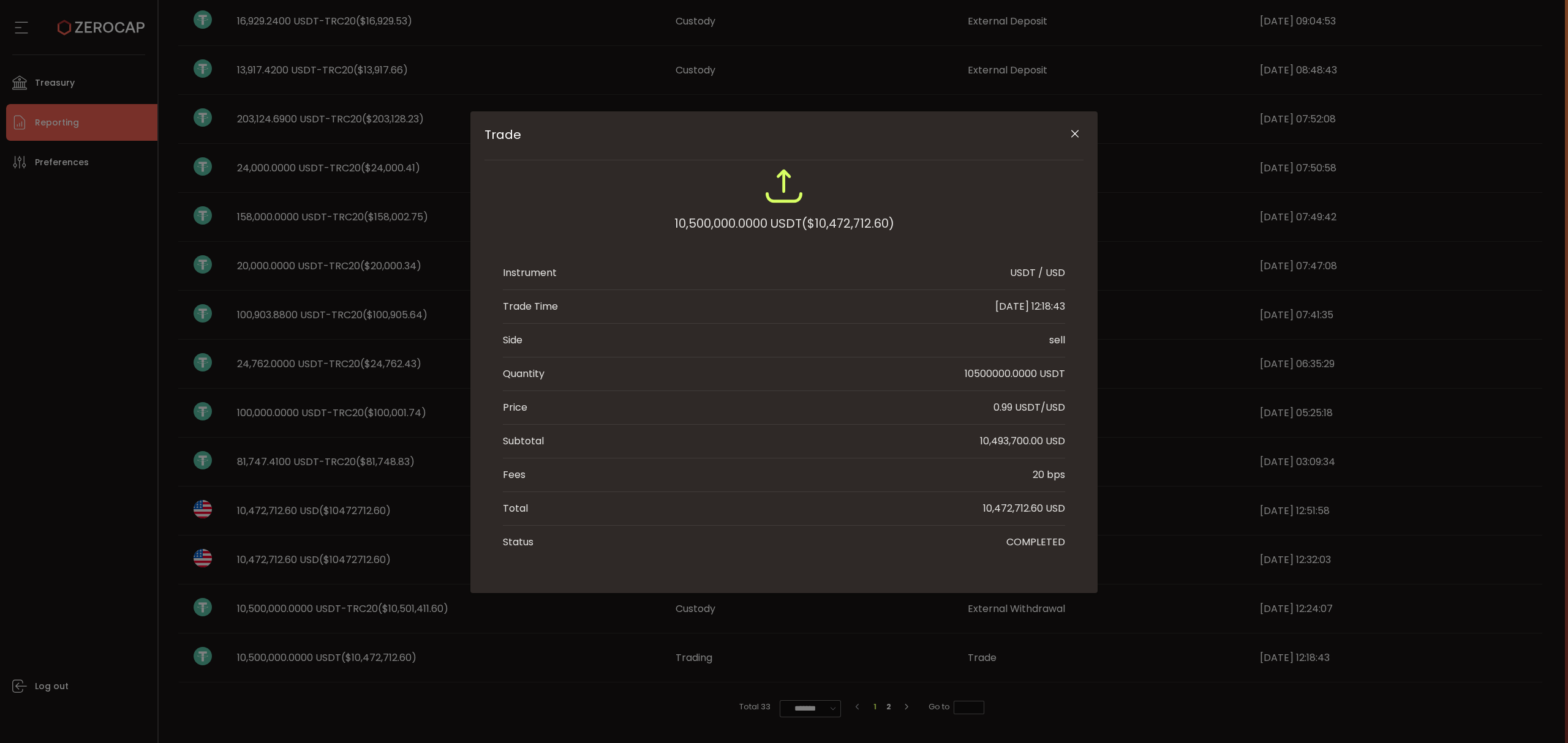
drag, startPoint x: 1074, startPoint y: 136, endPoint x: 1076, endPoint y: 147, distance: 11.2
click at [1074, 136] on icon "Close" at bounding box center [1074, 134] width 12 height 12
